Goal: Information Seeking & Learning: Learn about a topic

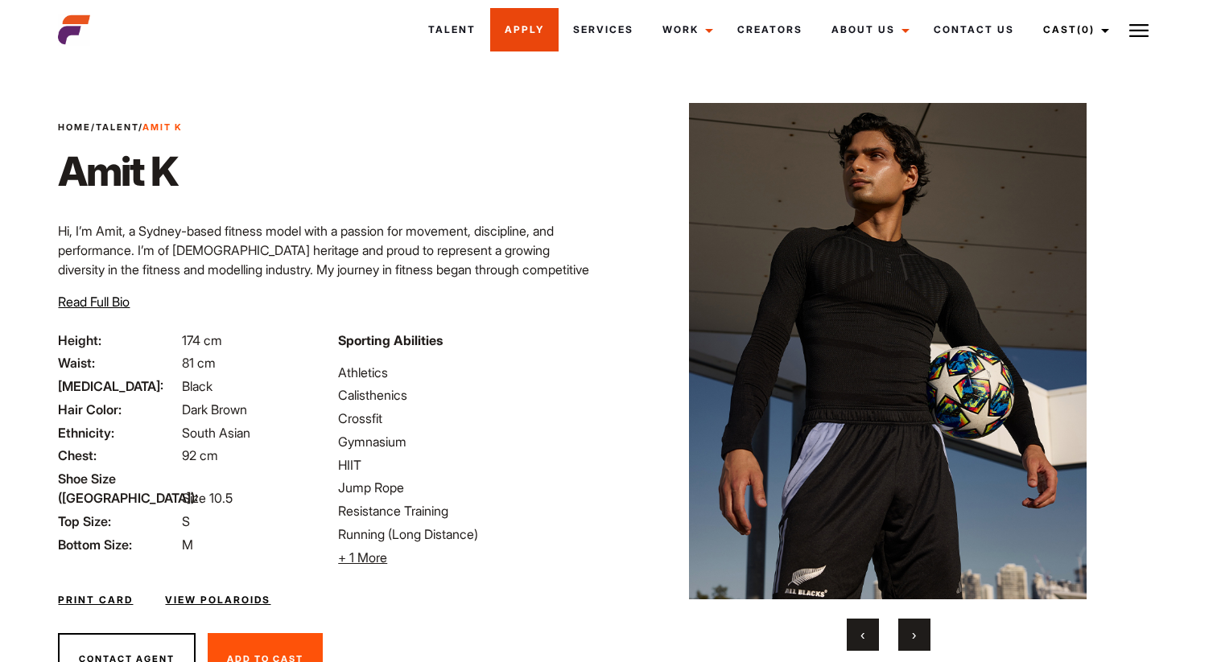
click at [519, 37] on link "Apply" at bounding box center [524, 29] width 68 height 43
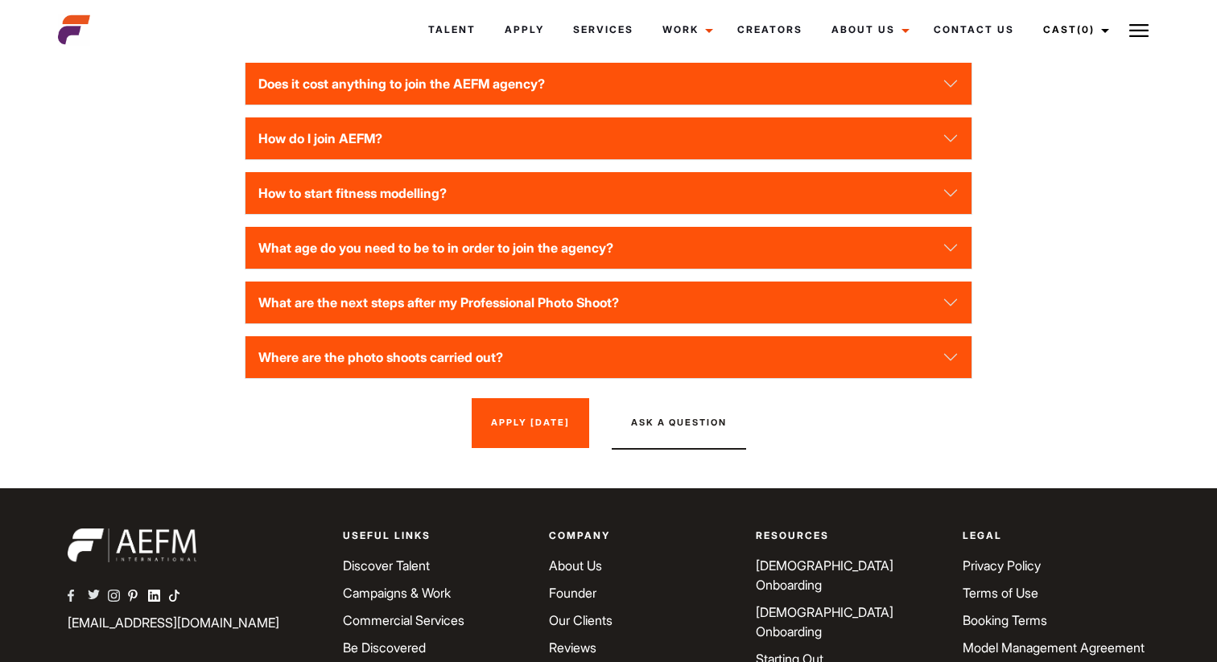
scroll to position [2395, 0]
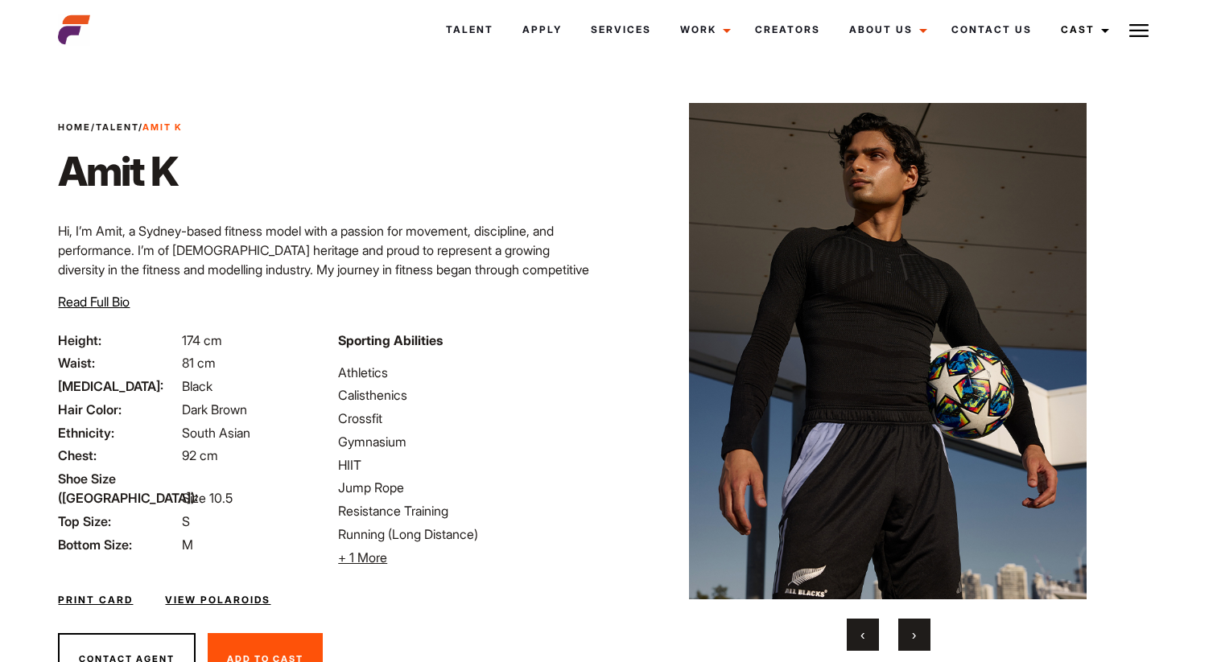
scroll to position [75, 0]
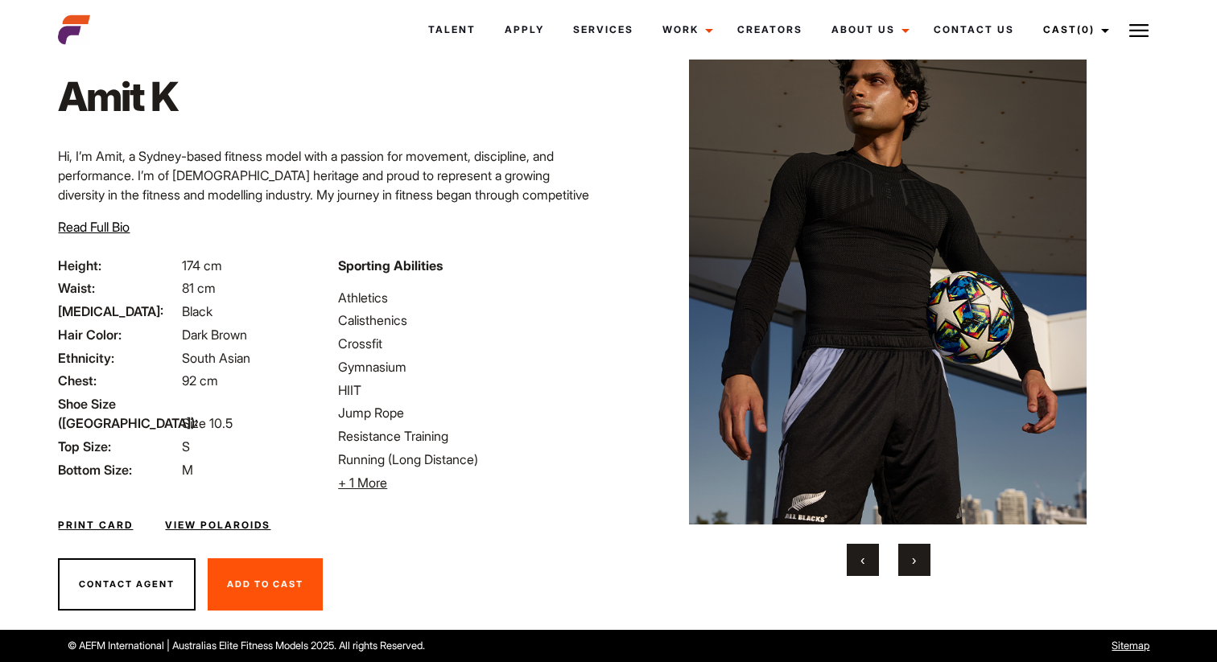
click at [79, 232] on span "Read Full Bio" at bounding box center [94, 227] width 72 height 16
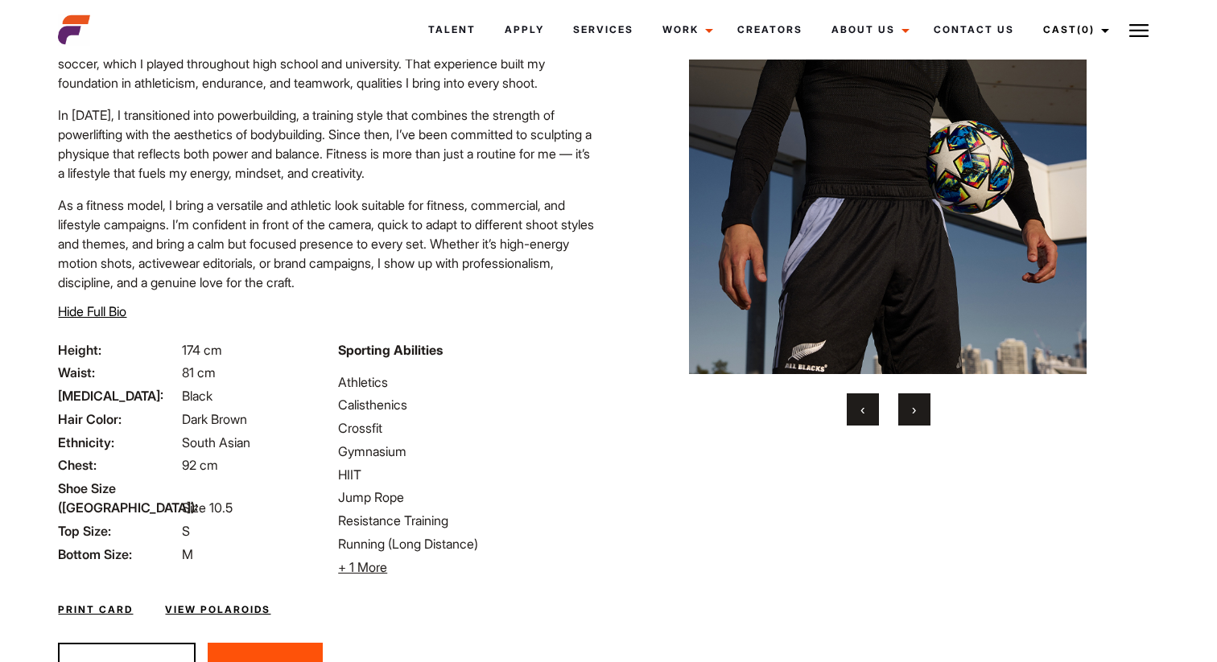
scroll to position [254, 0]
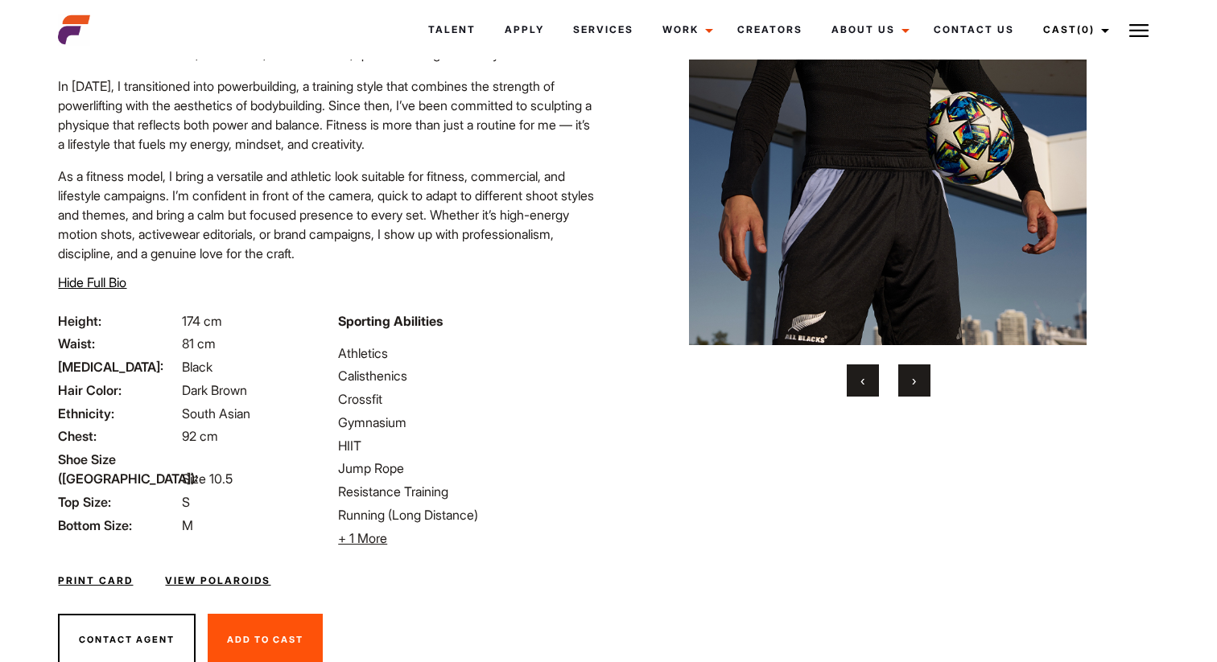
click at [376, 536] on span "+ 1 More" at bounding box center [362, 538] width 49 height 16
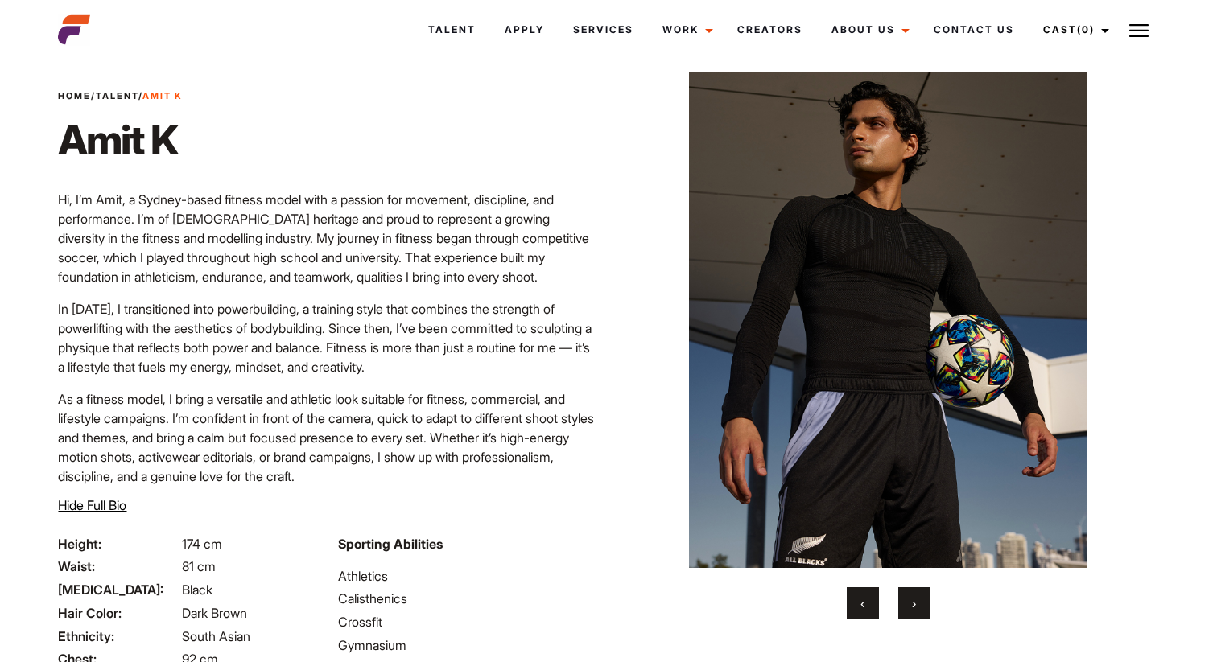
scroll to position [72, 0]
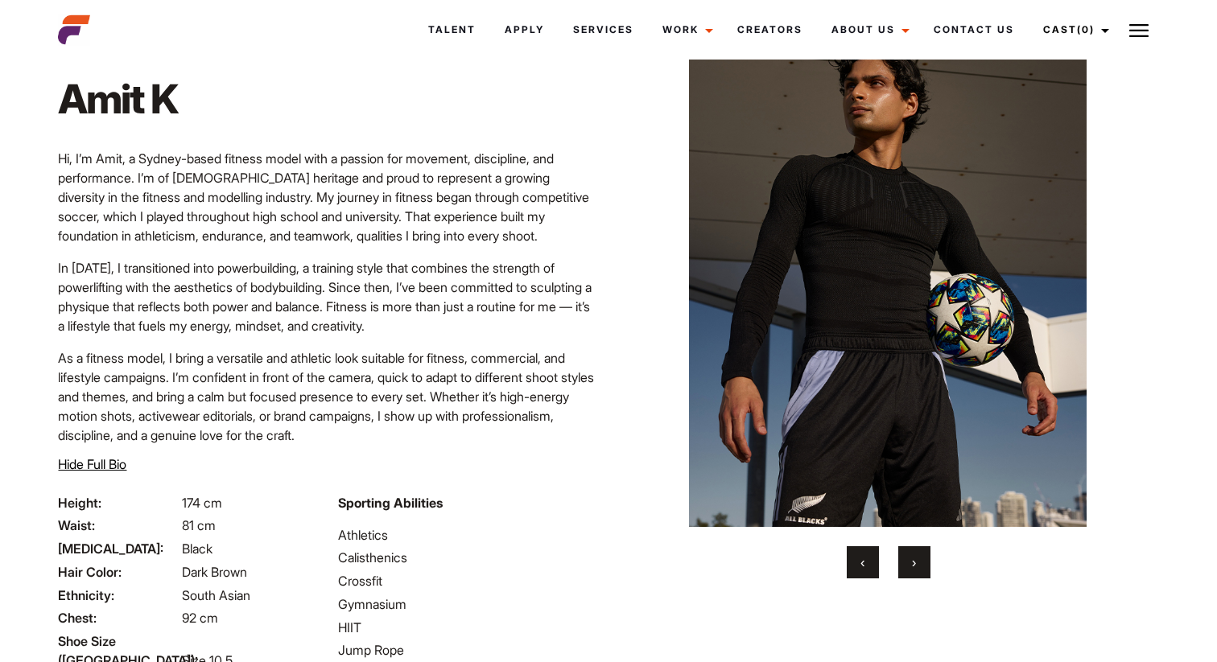
click at [355, 271] on p "In [DATE], I transitioned into powerbuilding, a training style that combines th…" at bounding box center [328, 296] width 541 height 77
click at [355, 270] on p "In [DATE], I transitioned into powerbuilding, a training style that combines th…" at bounding box center [328, 296] width 541 height 77
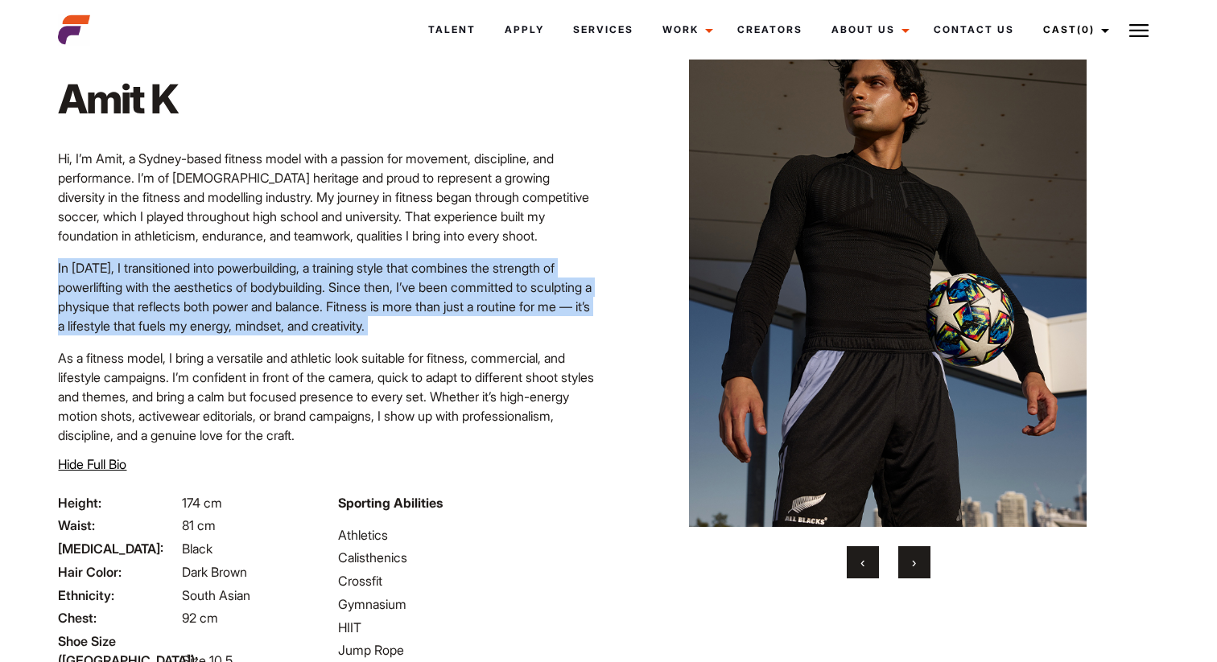
click at [334, 365] on p "As a fitness model, I bring a versatile and athletic look suitable for fitness,…" at bounding box center [328, 396] width 541 height 97
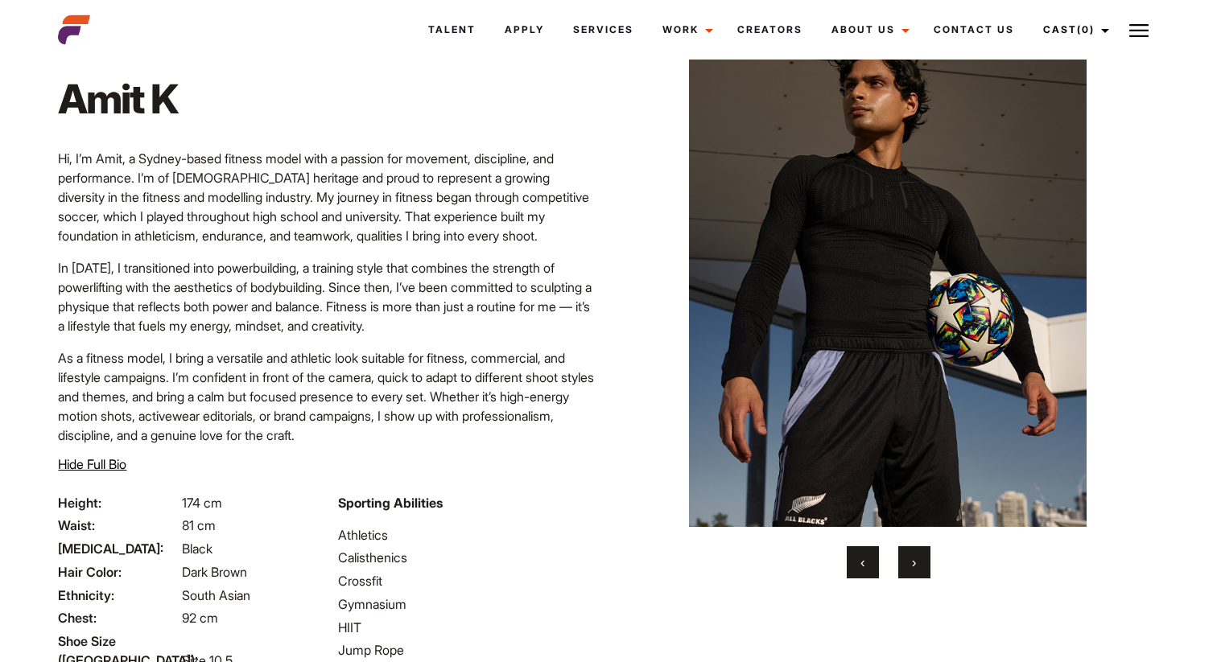
click at [334, 365] on p "As a fitness model, I bring a versatile and athletic look suitable for fitness,…" at bounding box center [328, 396] width 541 height 97
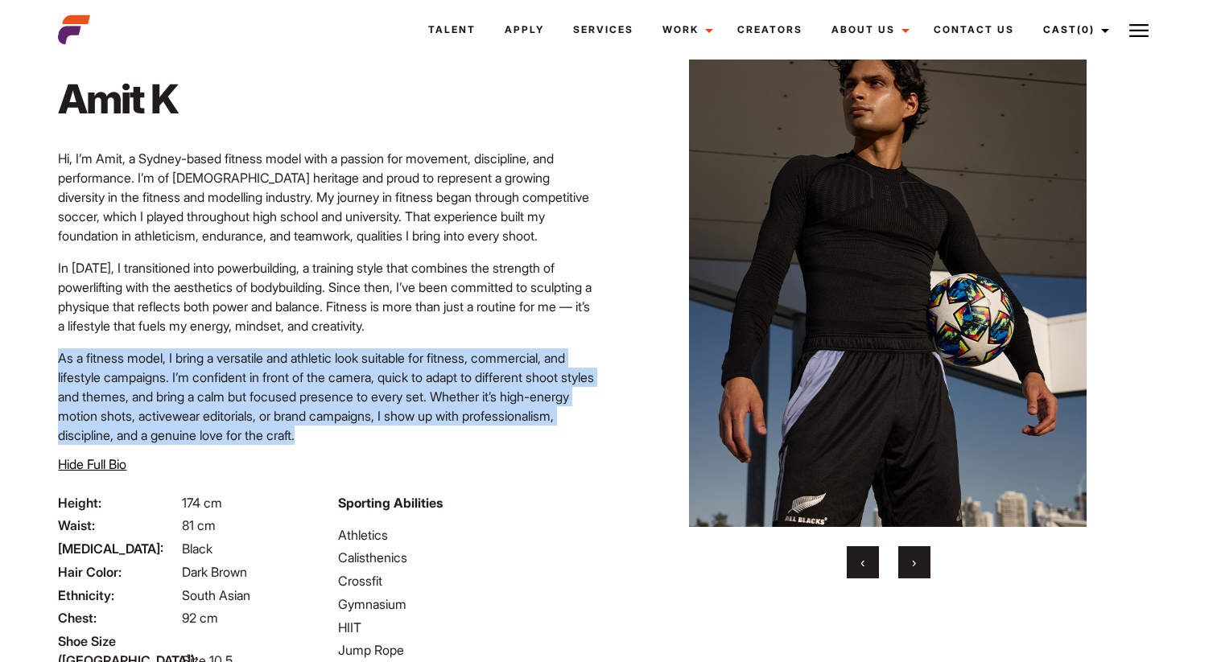
click at [334, 377] on p "As a fitness model, I bring a versatile and athletic look suitable for fitness,…" at bounding box center [328, 396] width 541 height 97
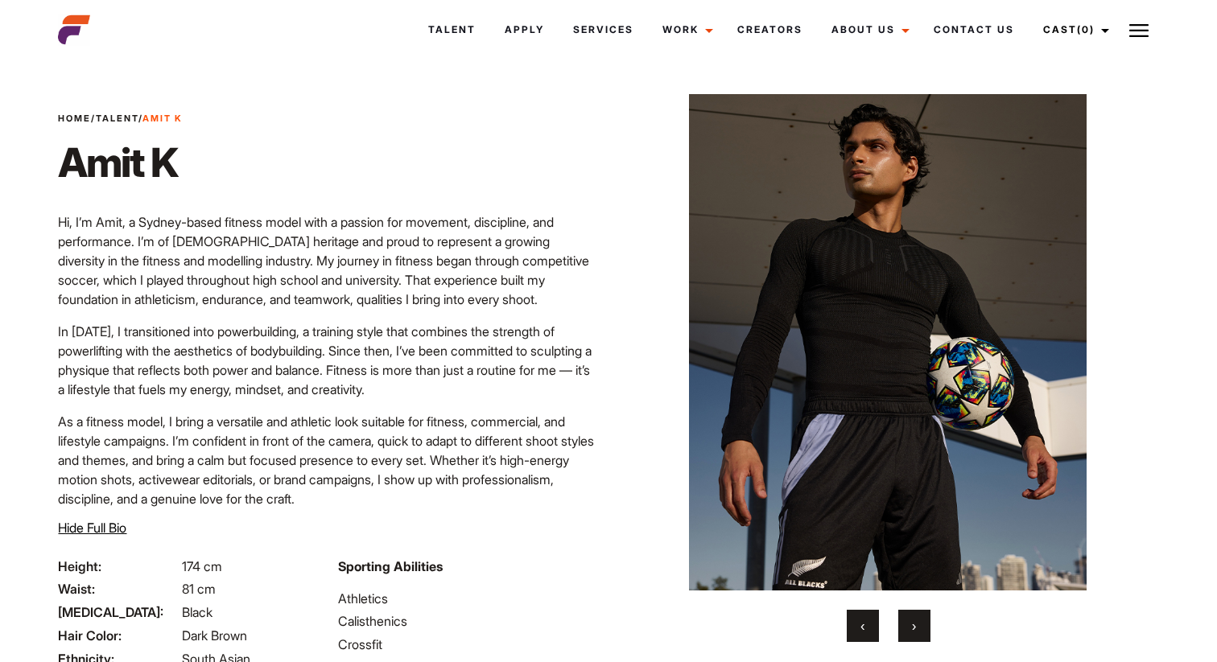
scroll to position [0, 0]
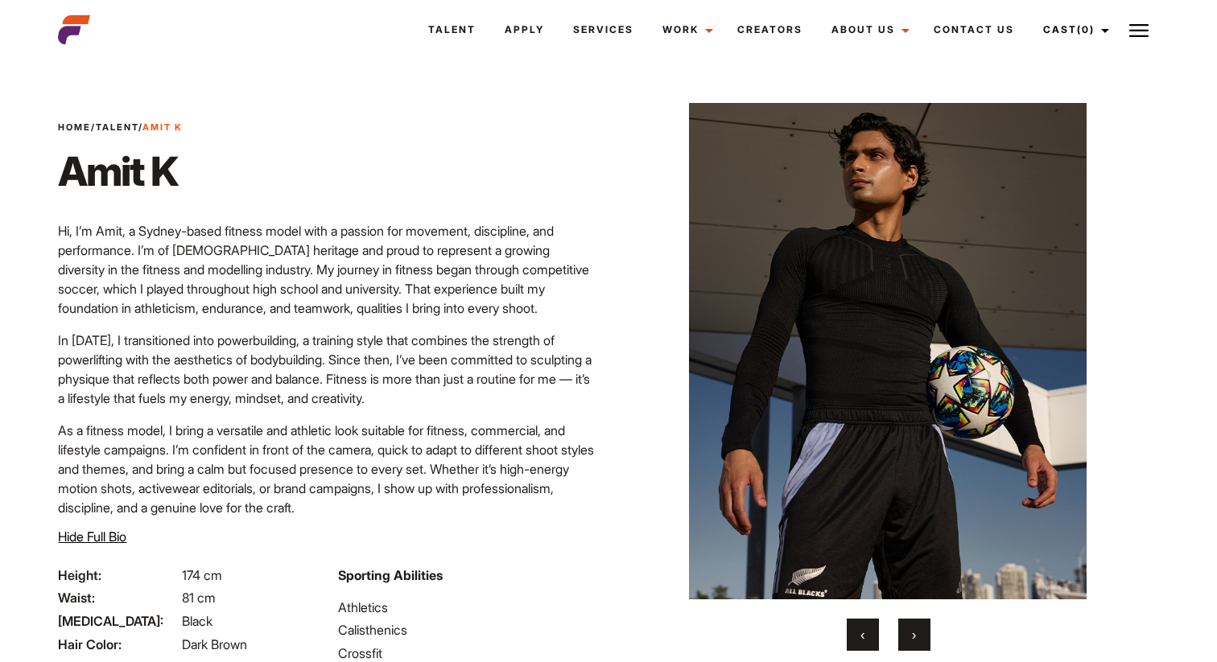
click at [306, 256] on p "Hi, I’m Amit, a Sydney-based fitness model with a passion for movement, discipl…" at bounding box center [328, 269] width 541 height 97
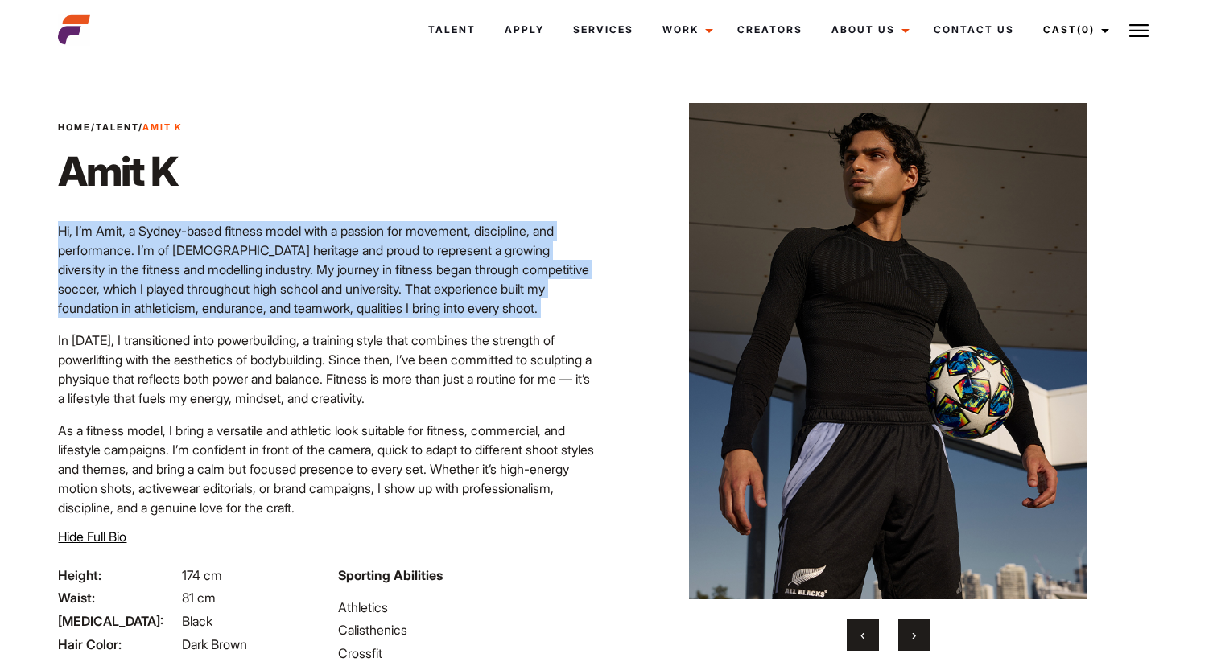
click at [307, 281] on p "Hi, I’m Amit, a Sydney-based fitness model with a passion for movement, discipl…" at bounding box center [328, 269] width 541 height 97
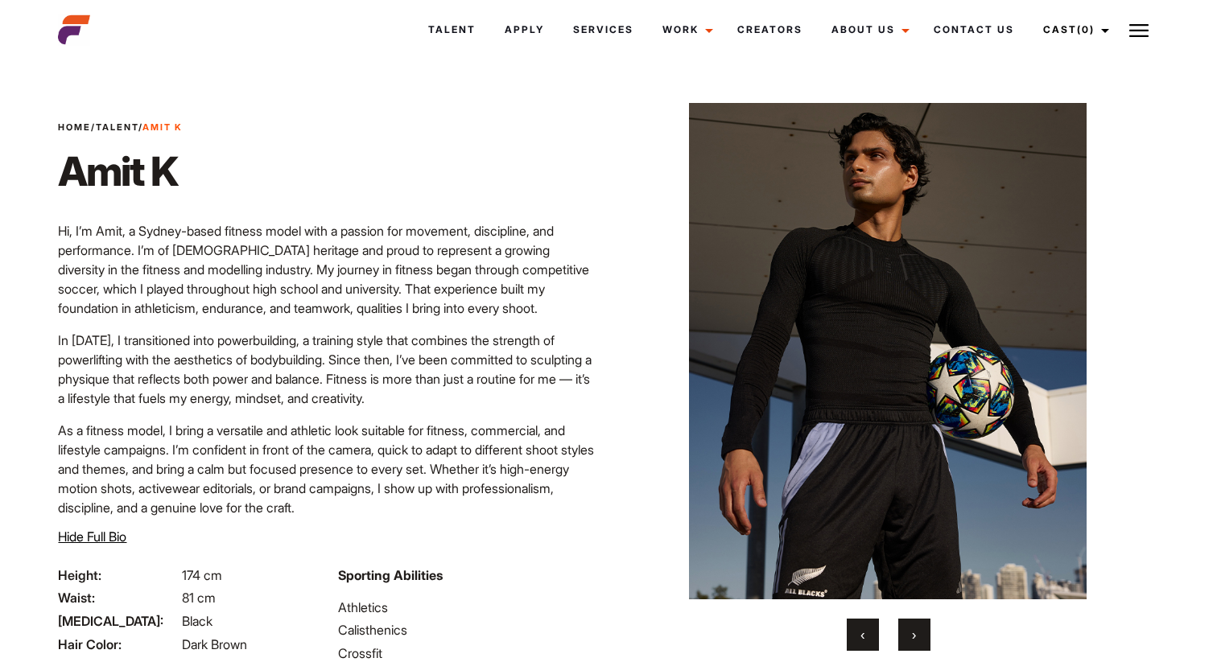
click at [307, 281] on p "Hi, I’m Amit, a Sydney-based fitness model with a passion for movement, discipl…" at bounding box center [328, 269] width 541 height 97
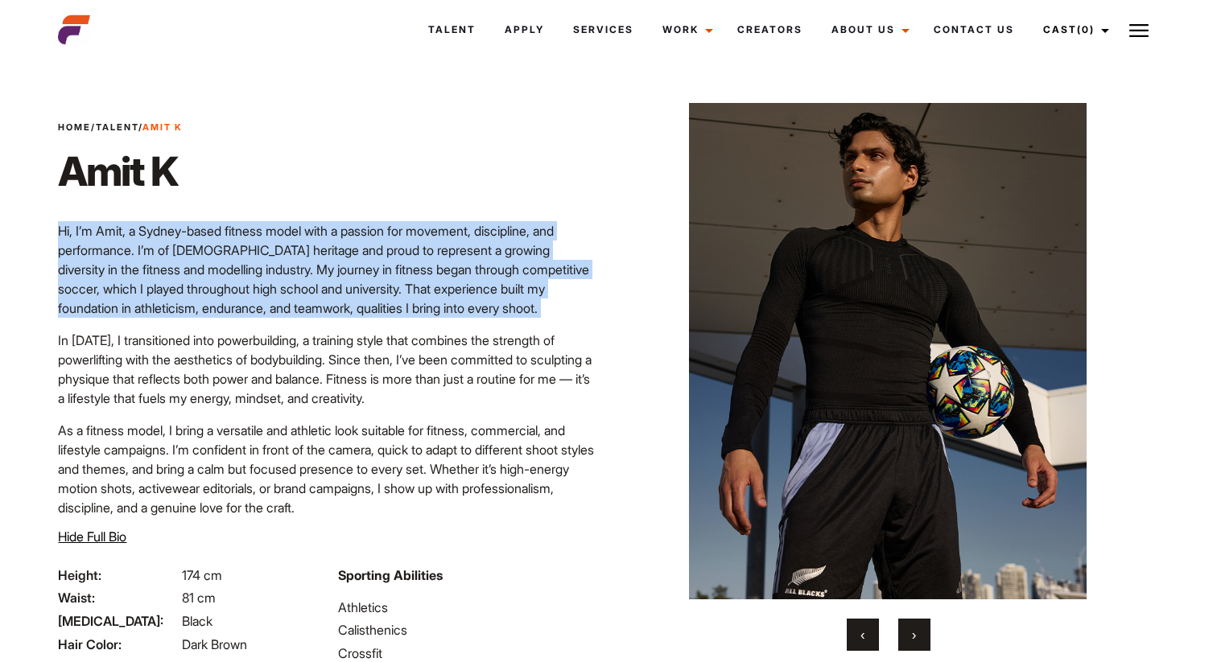
click at [321, 276] on p "Hi, I’m Amit, a Sydney-based fitness model with a passion for movement, discipl…" at bounding box center [328, 269] width 541 height 97
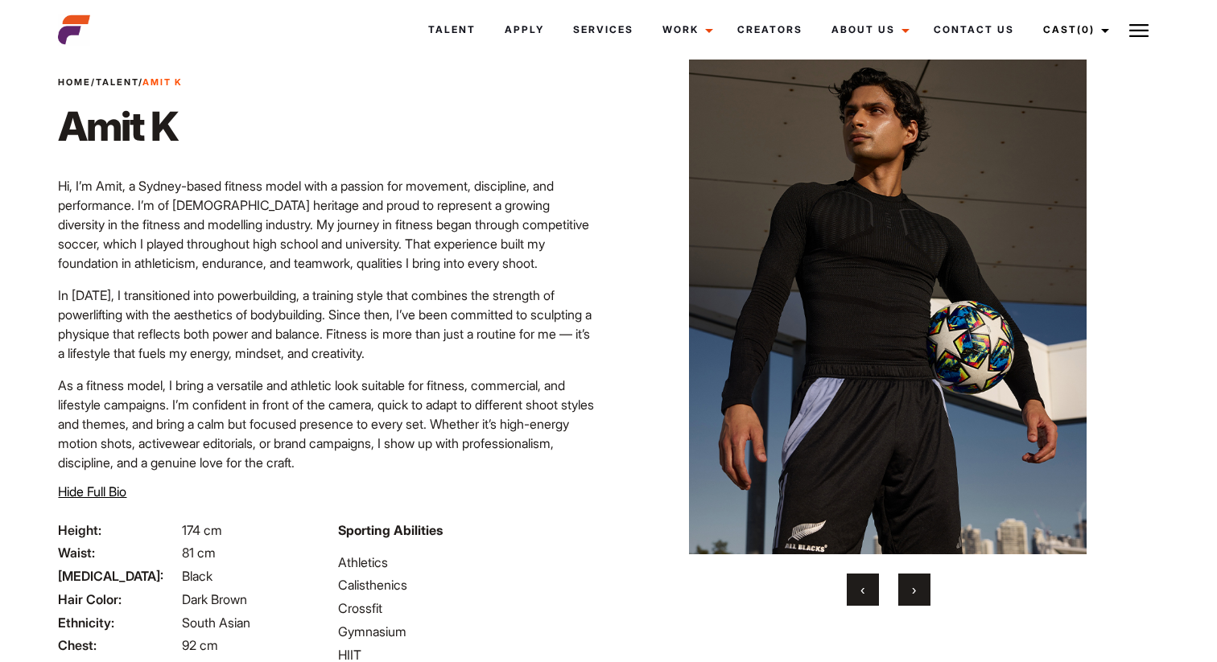
scroll to position [52, 0]
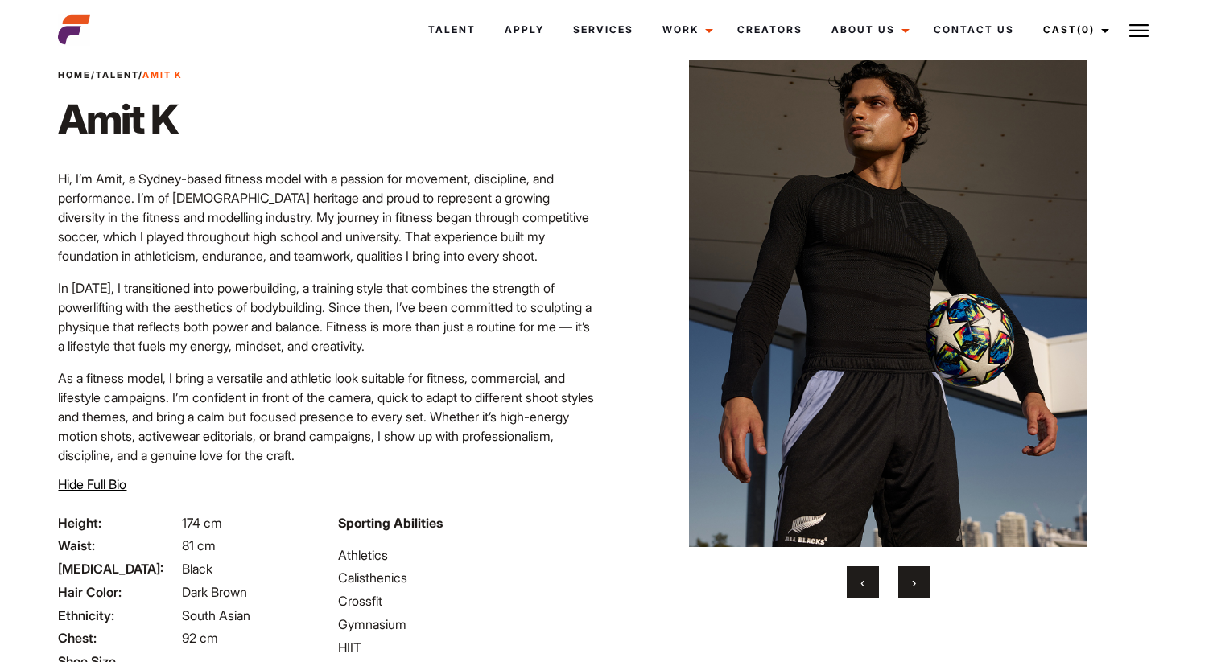
click at [315, 381] on p "As a fitness model, I bring a versatile and athletic look suitable for fitness,…" at bounding box center [328, 417] width 541 height 97
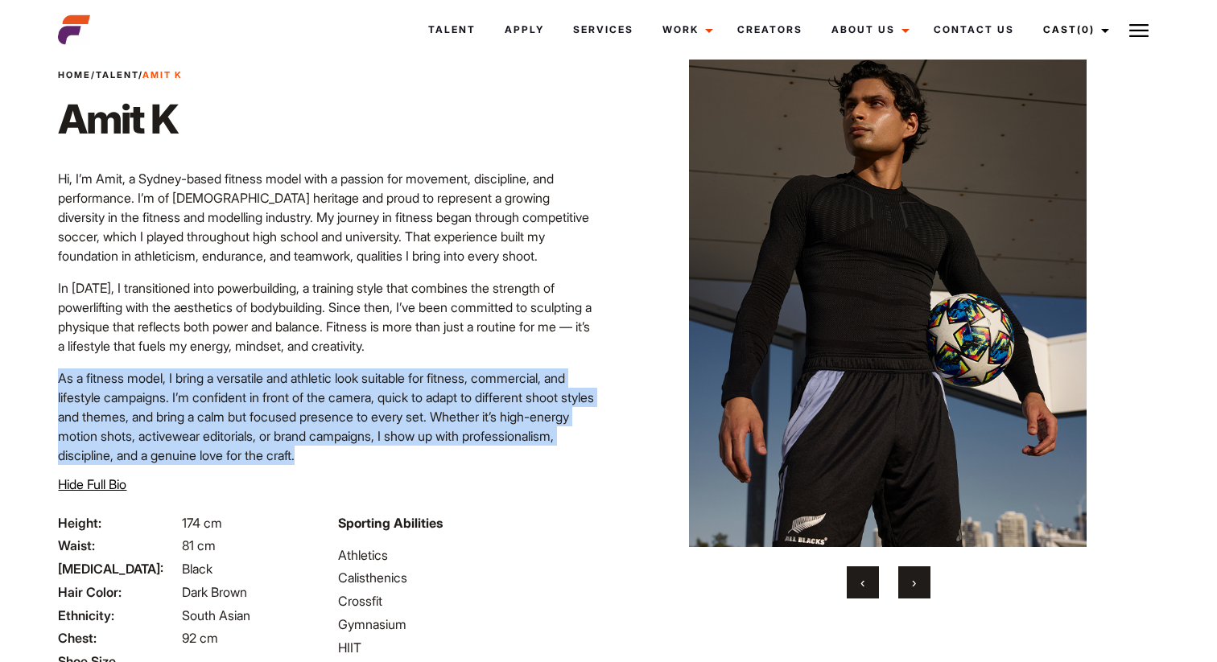
click at [315, 393] on p "As a fitness model, I bring a versatile and athletic look suitable for fitness,…" at bounding box center [328, 417] width 541 height 97
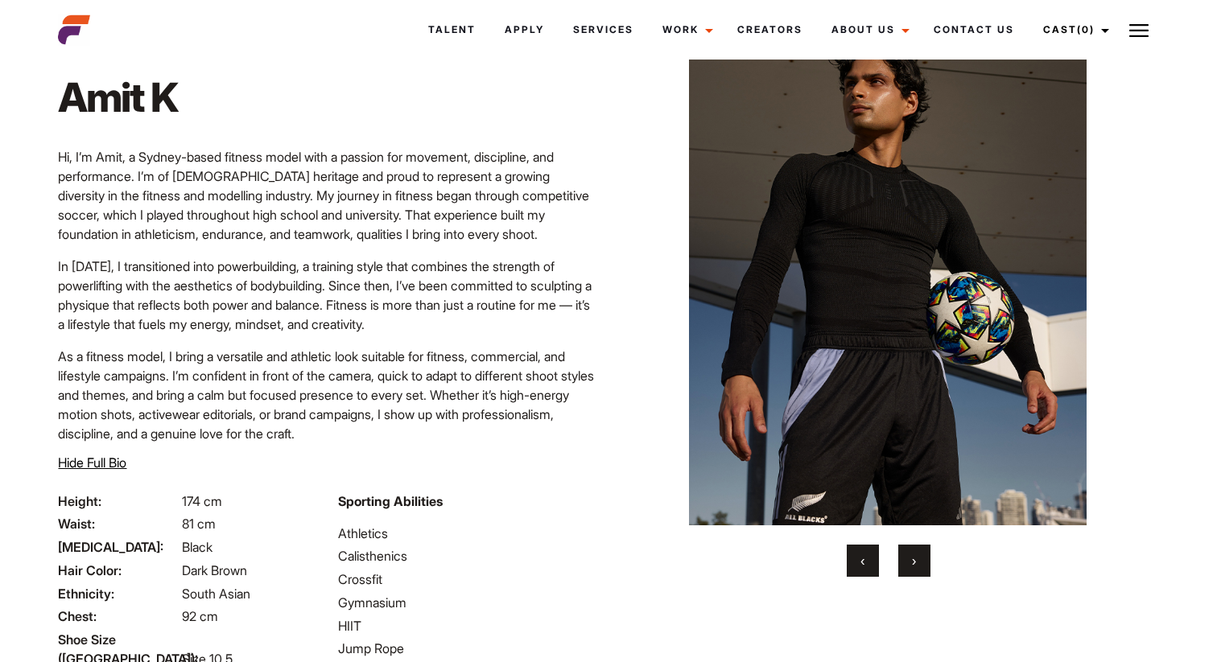
scroll to position [78, 0]
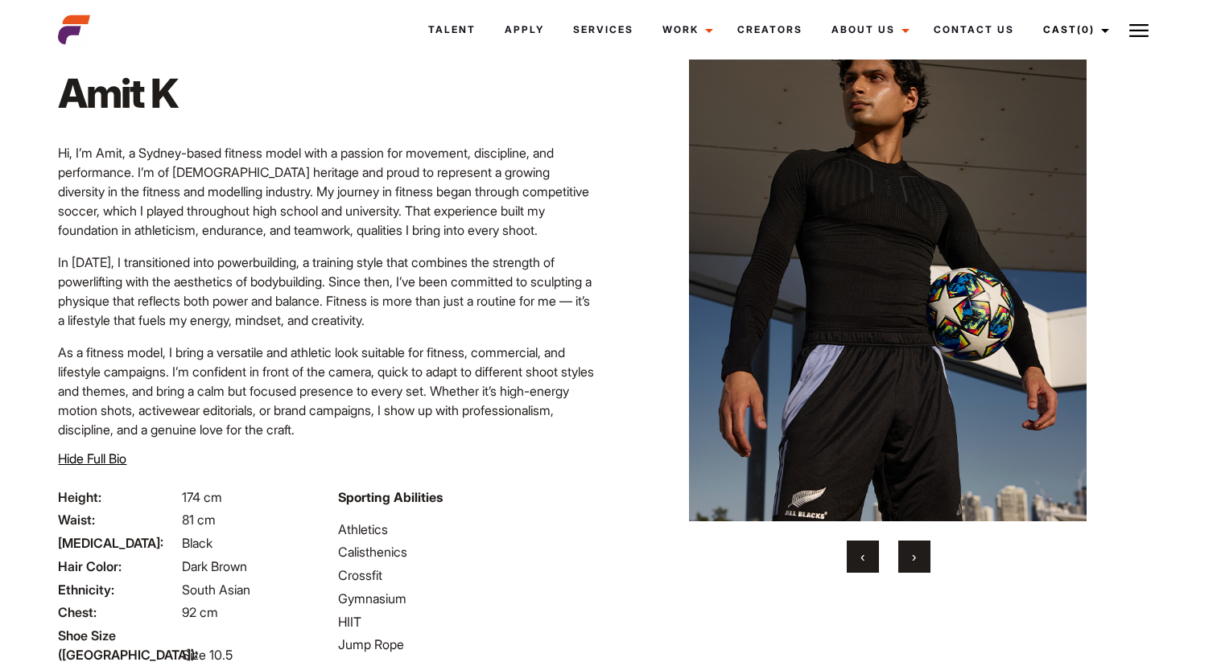
click at [304, 355] on p "As a fitness model, I bring a versatile and athletic look suitable for fitness,…" at bounding box center [328, 391] width 541 height 97
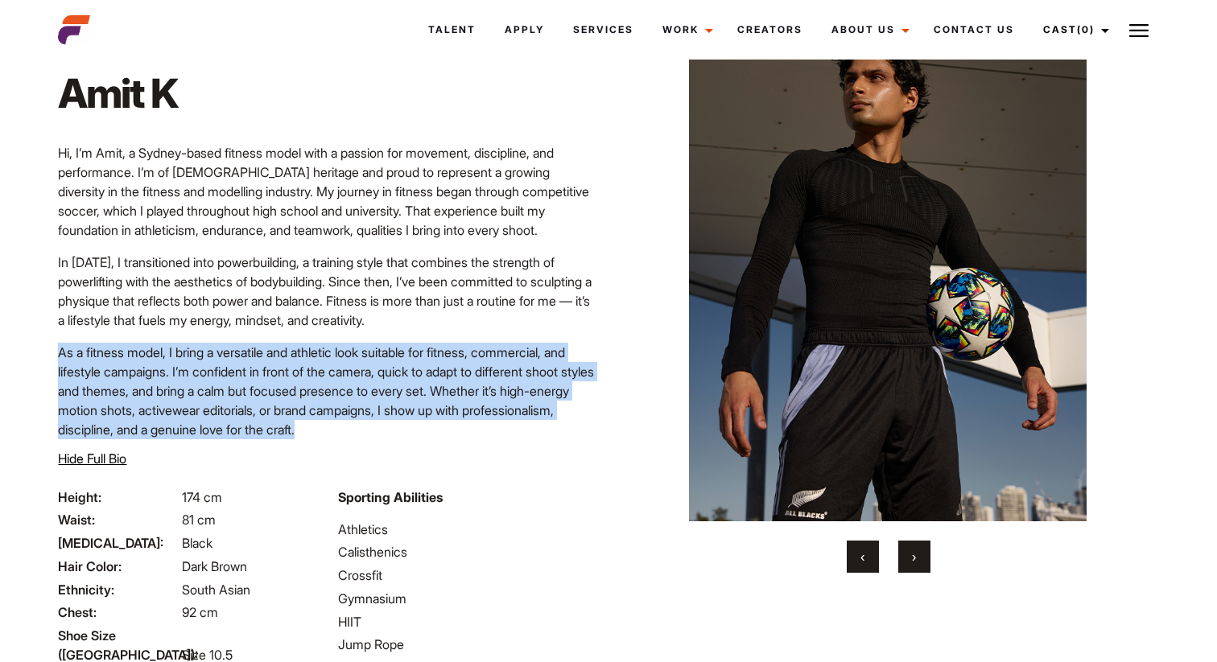
click at [299, 372] on p "As a fitness model, I bring a versatile and athletic look suitable for fitness,…" at bounding box center [328, 391] width 541 height 97
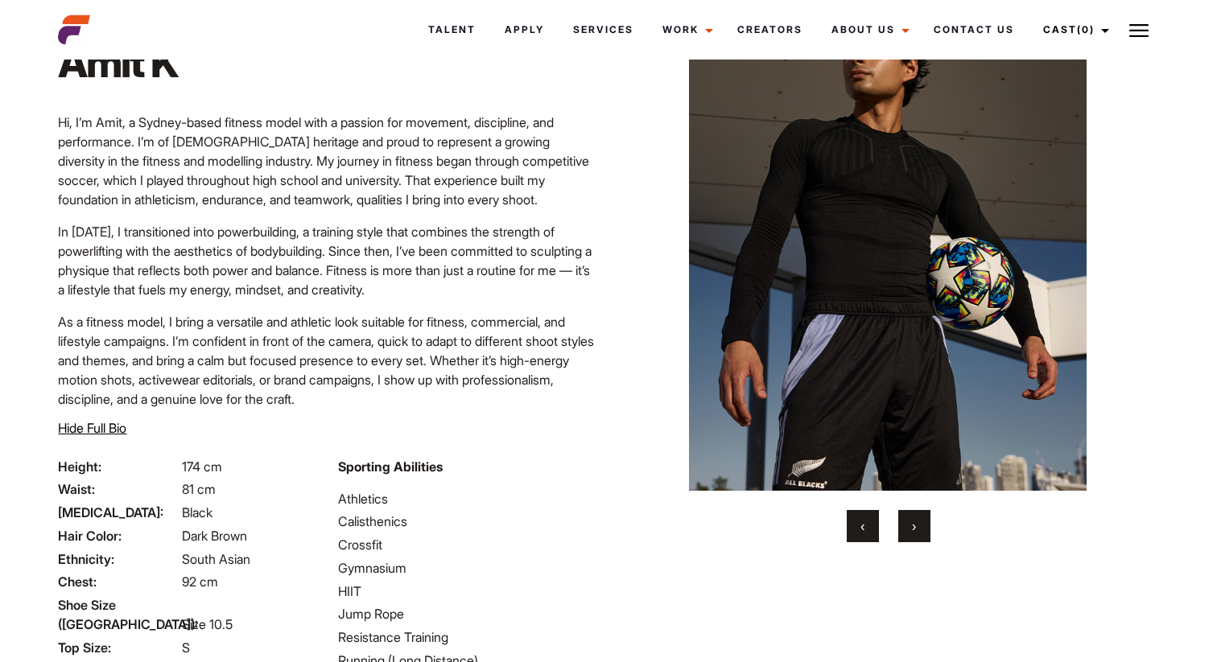
scroll to position [0, 0]
